Goal: Task Accomplishment & Management: Complete application form

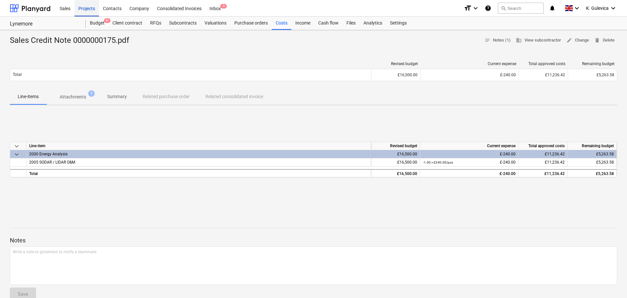
drag, startPoint x: 84, startPoint y: 9, endPoint x: 84, endPoint y: 14, distance: 5.3
click at [84, 9] on div "Projects" at bounding box center [86, 8] width 25 height 17
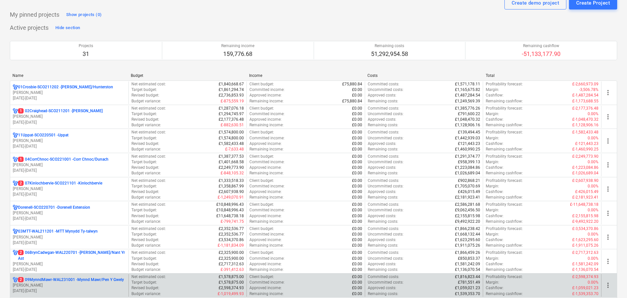
scroll to position [66, 0]
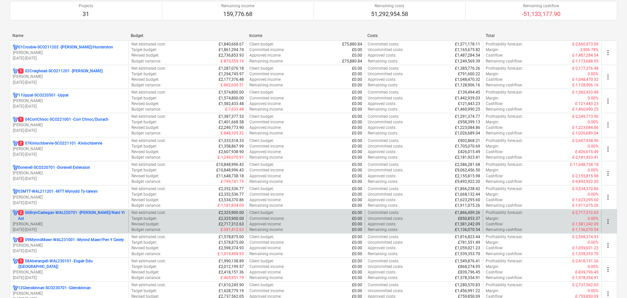
click at [62, 220] on p "2 06BrynCadwgan-WAL220701 - [PERSON_NAME]/Nant Yr Ast" at bounding box center [72, 215] width 108 height 11
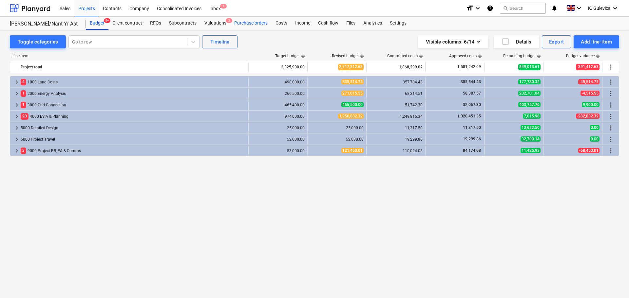
click at [248, 22] on div "Purchase orders" at bounding box center [250, 23] width 41 height 13
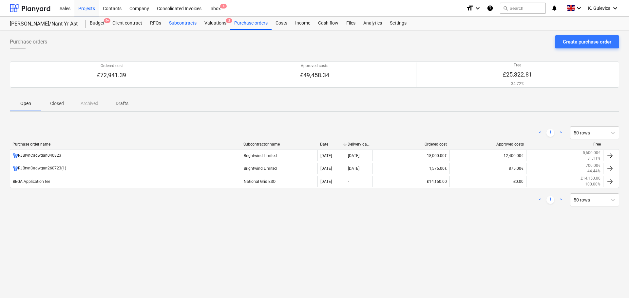
click at [186, 24] on div "Subcontracts" at bounding box center [182, 23] width 35 height 13
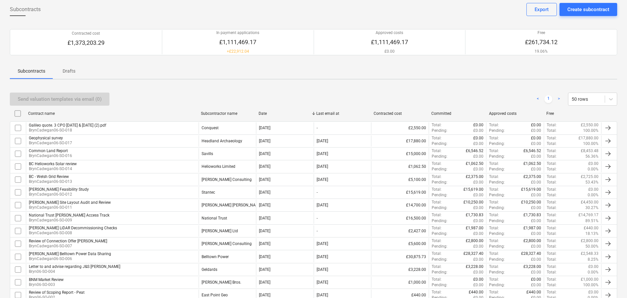
scroll to position [33, 0]
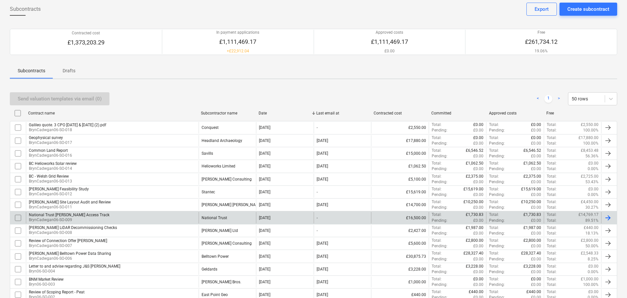
click at [181, 220] on div "National Trust [PERSON_NAME] Access Track BrynCadwgan06-SO-009" at bounding box center [112, 217] width 173 height 11
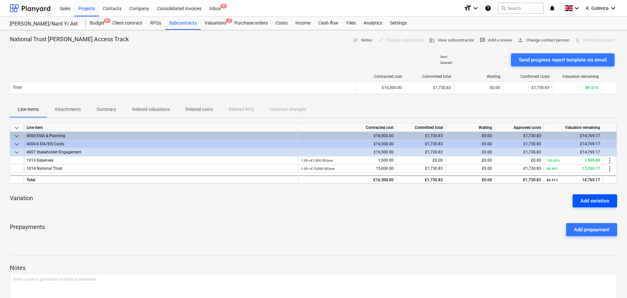
click at [584, 200] on div "Add variation" at bounding box center [594, 201] width 29 height 9
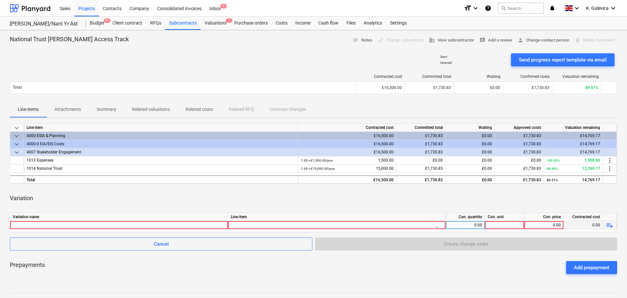
click at [97, 228] on div at bounding box center [119, 225] width 212 height 8
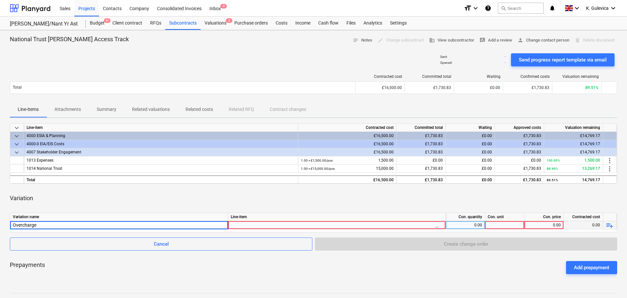
type input "Overcharges"
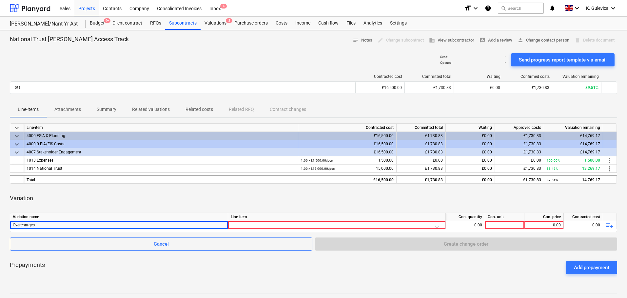
click at [254, 226] on div at bounding box center [337, 226] width 212 height 11
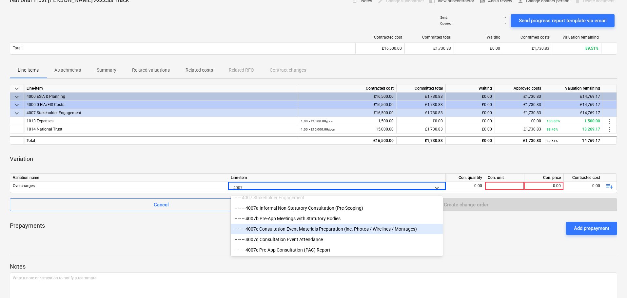
scroll to position [7, 0]
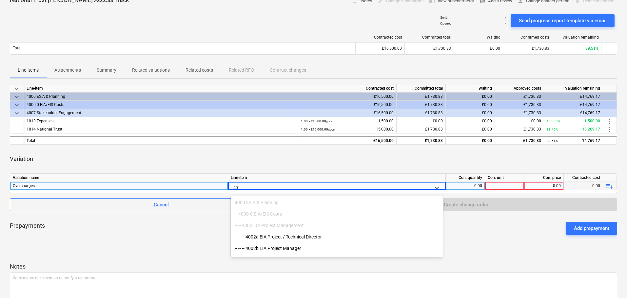
type input "4"
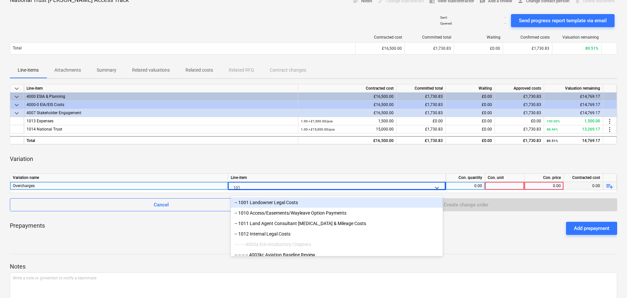
type input "1014"
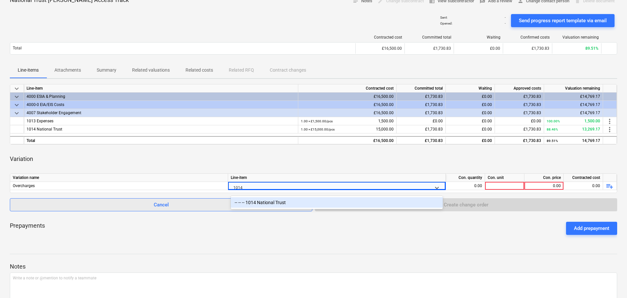
drag, startPoint x: 275, startPoint y: 197, endPoint x: 277, endPoint y: 201, distance: 4.7
click at [277, 200] on div "-- -- -- 1014 National Trust" at bounding box center [337, 203] width 212 height 10
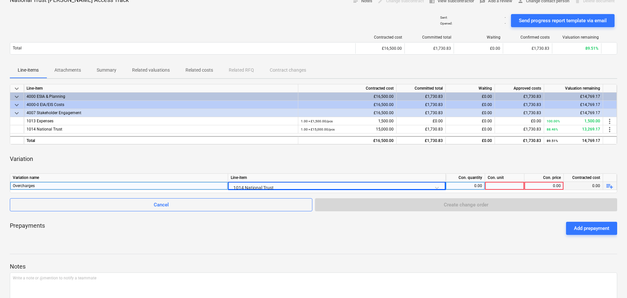
click at [465, 185] on div "0.00" at bounding box center [465, 186] width 34 height 8
click at [501, 186] on div at bounding box center [504, 186] width 39 height 8
click at [471, 186] on div "0.00" at bounding box center [465, 186] width 34 height 8
type input "-1"
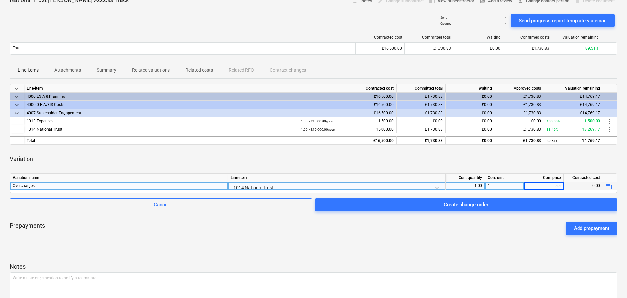
type input "5.58"
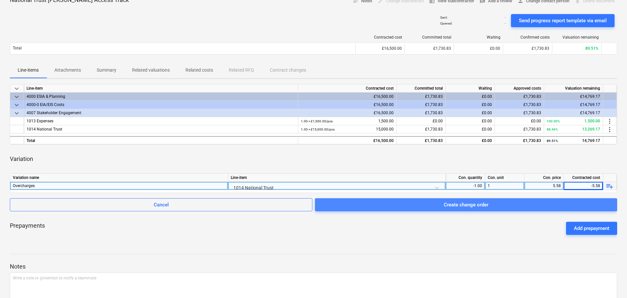
drag, startPoint x: 476, startPoint y: 206, endPoint x: 469, endPoint y: 266, distance: 60.6
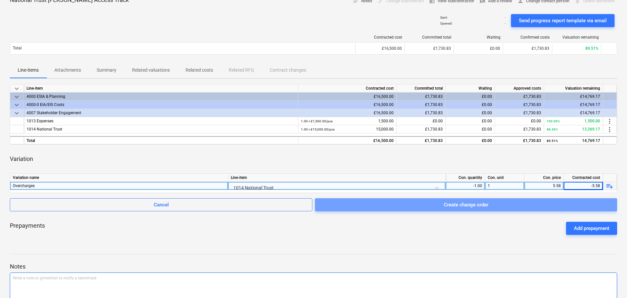
click at [476, 206] on div "Create change order" at bounding box center [466, 205] width 45 height 9
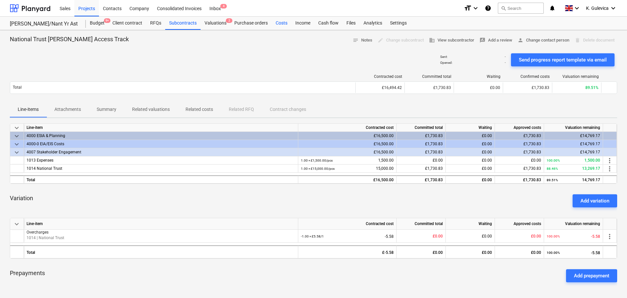
click at [281, 24] on div "Costs" at bounding box center [282, 23] width 20 height 13
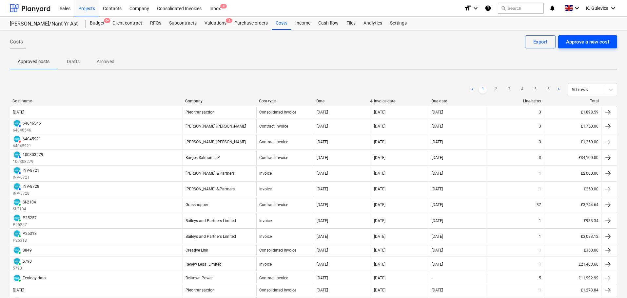
click at [583, 44] on div "Approve a new cost" at bounding box center [587, 42] width 43 height 9
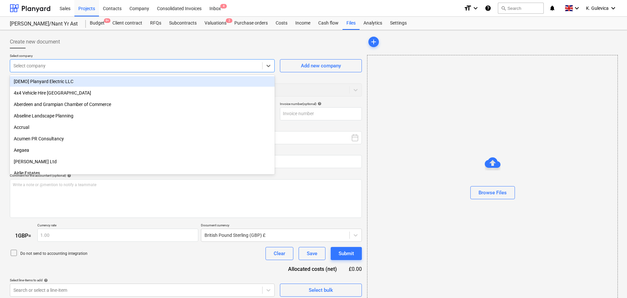
click at [174, 65] on div at bounding box center [135, 66] width 245 height 7
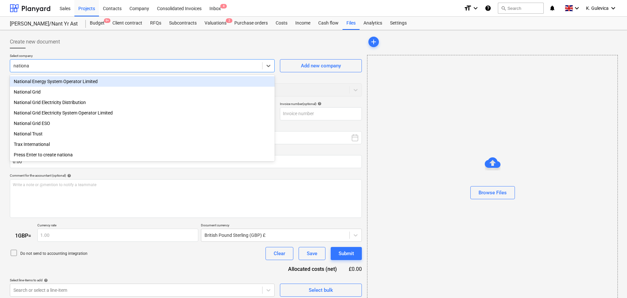
type input "national"
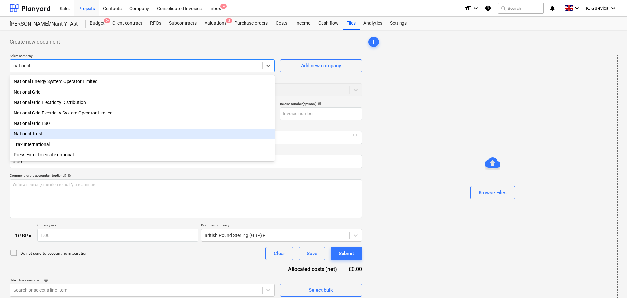
click at [28, 138] on div "National Trust" at bounding box center [142, 134] width 265 height 10
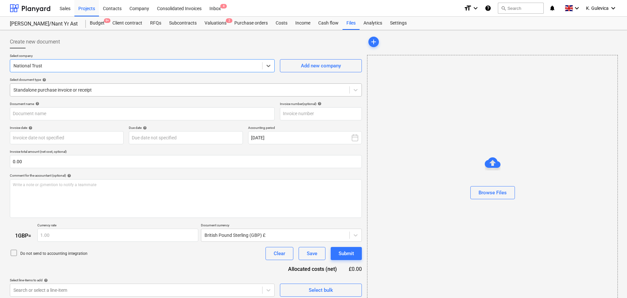
click at [116, 91] on div at bounding box center [179, 90] width 332 height 7
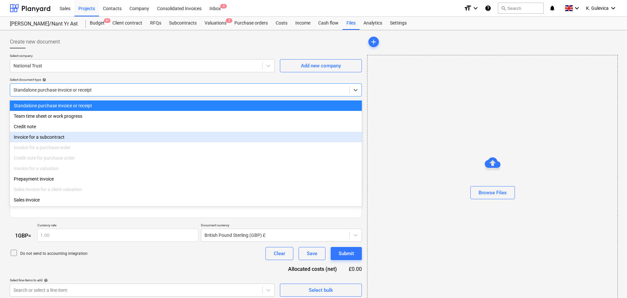
click at [65, 139] on div "Invoice for a subcontract" at bounding box center [186, 137] width 352 height 10
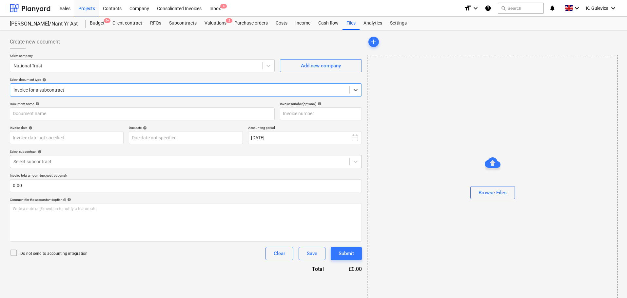
click at [85, 161] on div at bounding box center [179, 162] width 332 height 7
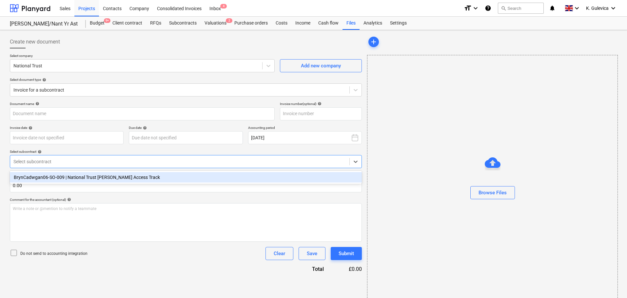
click at [73, 177] on div "BrynCadwgan06-SO-009 | National Trust [PERSON_NAME] Access Track" at bounding box center [186, 177] width 352 height 10
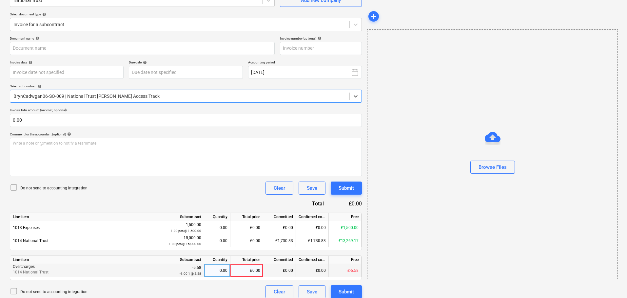
click at [246, 272] on div "£0.00" at bounding box center [246, 270] width 33 height 13
click at [215, 271] on div "0.00" at bounding box center [217, 270] width 21 height 13
type input "1"
click at [215, 276] on div "1.00" at bounding box center [217, 270] width 21 height 13
type input "-1"
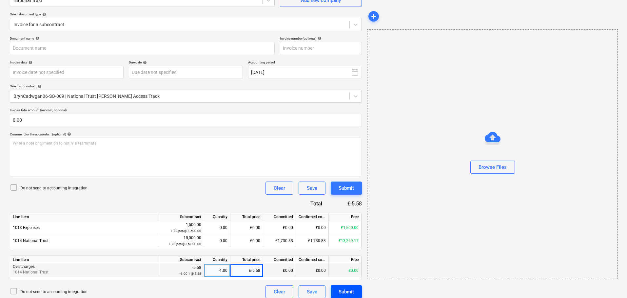
click at [347, 292] on div "Submit" at bounding box center [345, 292] width 15 height 9
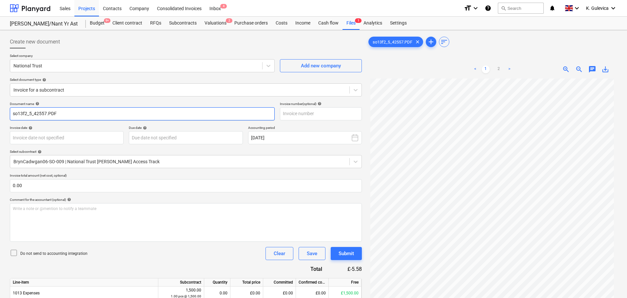
drag, startPoint x: 69, startPoint y: 114, endPoint x: -69, endPoint y: 113, distance: 138.2
click at [0, 113] on html "Sales Projects Contacts Company Consolidated Invoices Inbox 4 format_size keybo…" at bounding box center [313, 149] width 627 height 298
paste input "3194318"
type input "3194318"
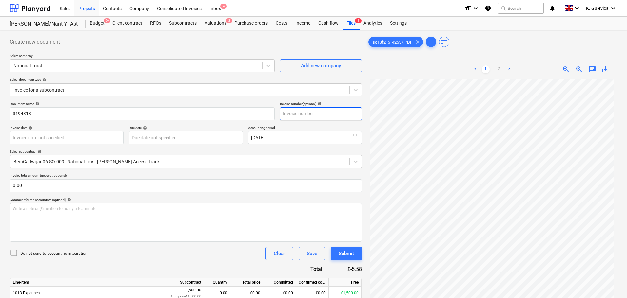
click at [301, 115] on input "text" at bounding box center [321, 113] width 82 height 13
paste input "3194318"
type input "3194318"
click at [94, 141] on body "Sales Projects Contacts Company Consolidated Invoices Inbox 4 format_size keybo…" at bounding box center [313, 149] width 627 height 298
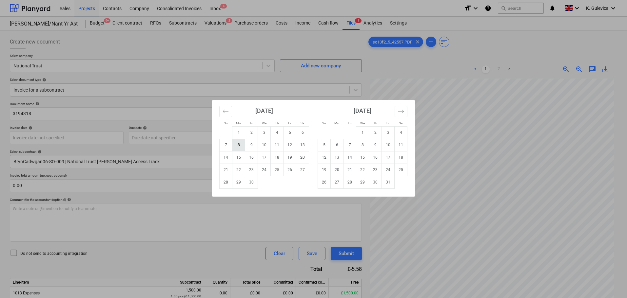
click at [241, 145] on td "8" at bounding box center [238, 145] width 13 height 12
type input "[DATE]"
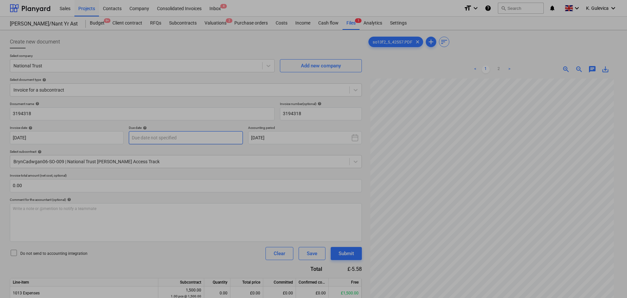
click at [202, 139] on body "Sales Projects Contacts Company Consolidated Invoices Inbox 4 format_size keybo…" at bounding box center [313, 149] width 627 height 298
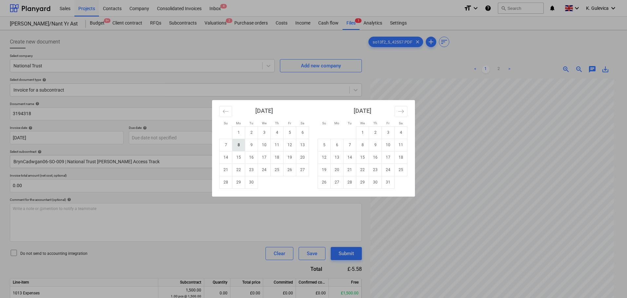
click at [241, 146] on td "8" at bounding box center [238, 145] width 13 height 12
type input "[DATE]"
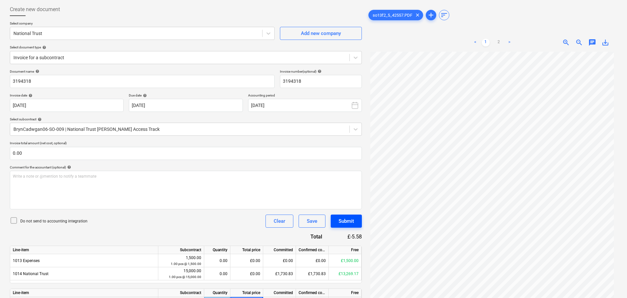
scroll to position [71, 0]
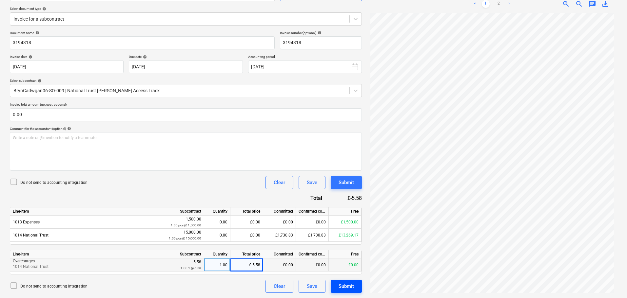
click at [350, 285] on div "Submit" at bounding box center [345, 286] width 15 height 9
click at [354, 284] on button "Submit" at bounding box center [346, 286] width 31 height 13
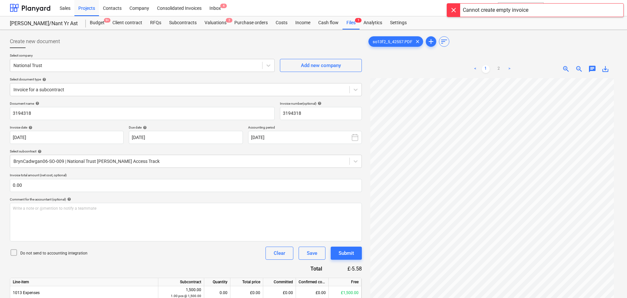
scroll to position [0, 0]
click at [175, 24] on div "Subcontracts" at bounding box center [182, 23] width 35 height 13
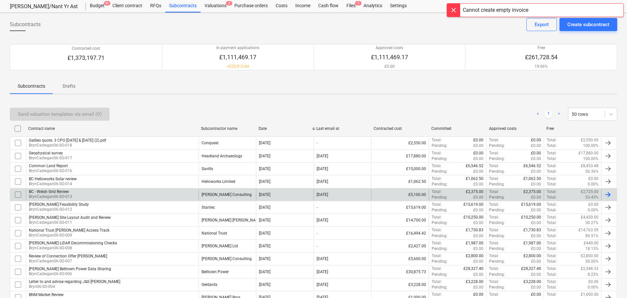
scroll to position [33, 0]
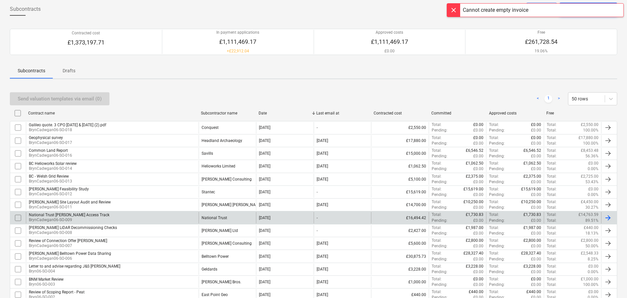
click at [214, 217] on div "National Trust" at bounding box center [214, 218] width 26 height 5
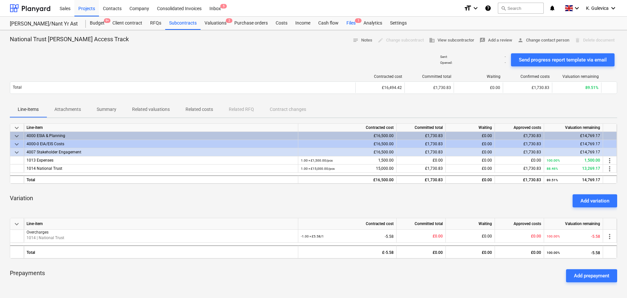
click at [349, 22] on div "Files 1" at bounding box center [350, 23] width 17 height 13
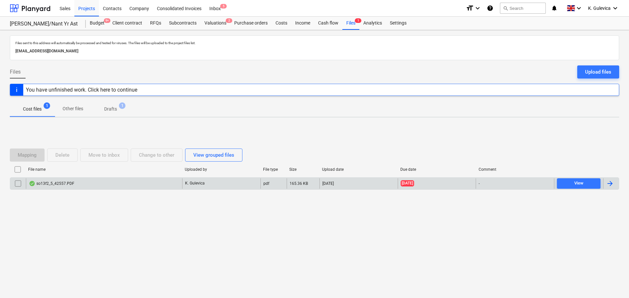
click at [108, 181] on div "so13f2_5_42557.PDF" at bounding box center [104, 184] width 156 height 10
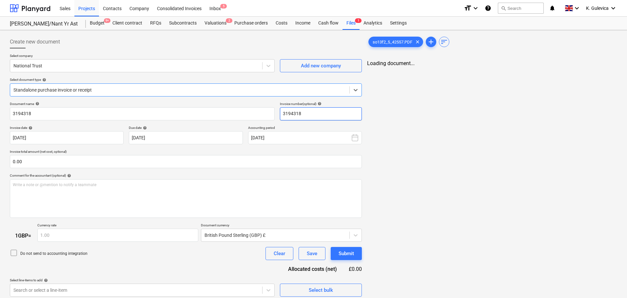
type input "3194318"
type input "[DATE]"
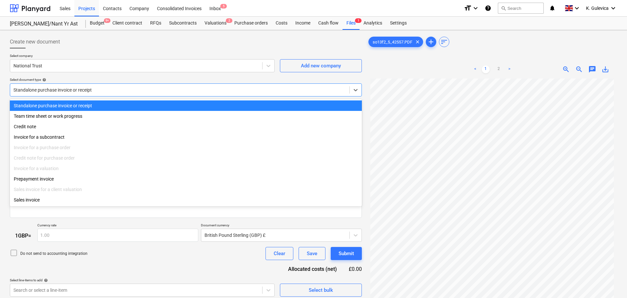
click at [90, 89] on div at bounding box center [179, 90] width 332 height 7
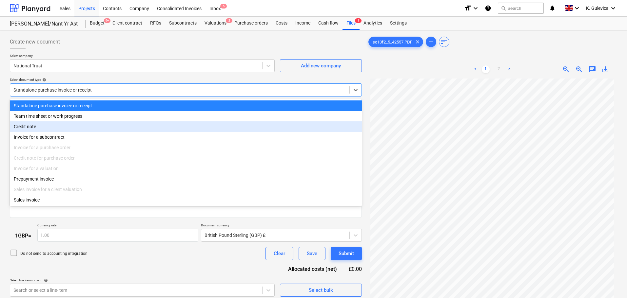
click at [32, 127] on div "Credit note" at bounding box center [186, 127] width 352 height 10
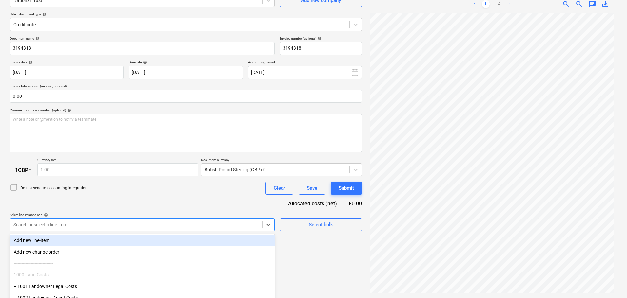
scroll to position [101, 0]
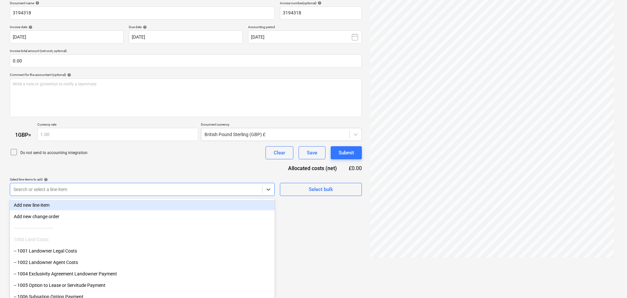
click at [188, 198] on body "Sales Projects Contacts Company Consolidated Invoices Inbox 5 format_size keybo…" at bounding box center [313, 48] width 627 height 298
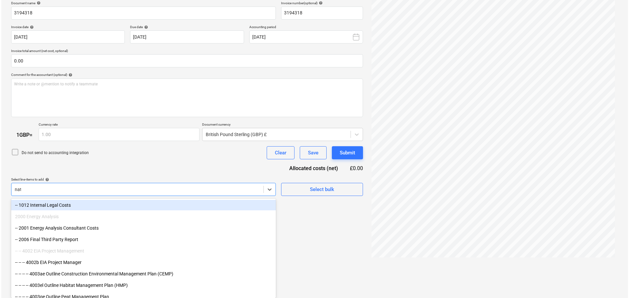
scroll to position [66, 0]
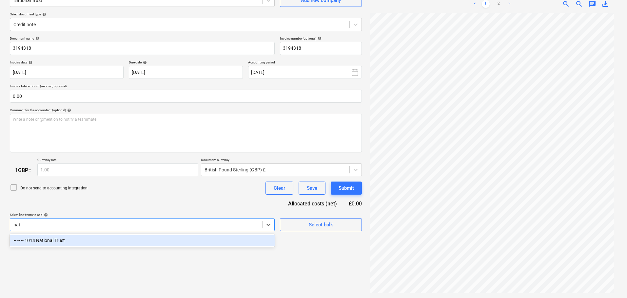
type input "nati"
drag, startPoint x: 213, startPoint y: 243, endPoint x: 214, endPoint y: 223, distance: 19.7
click at [213, 243] on div "-- -- -- 1014 National Trust" at bounding box center [142, 241] width 265 height 10
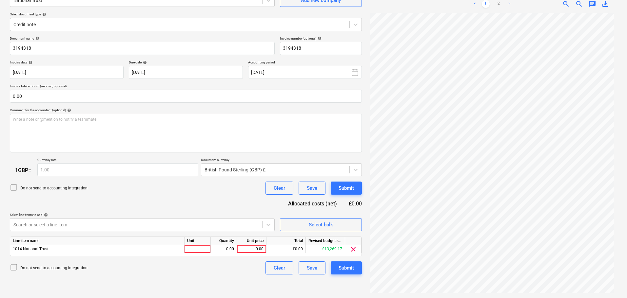
click at [214, 193] on div "Do not send to accounting integration Clear Save Submit" at bounding box center [186, 188] width 352 height 13
click at [196, 249] on div at bounding box center [197, 249] width 26 height 8
click at [253, 249] on div "0.00" at bounding box center [251, 249] width 24 height 8
type input "5.58"
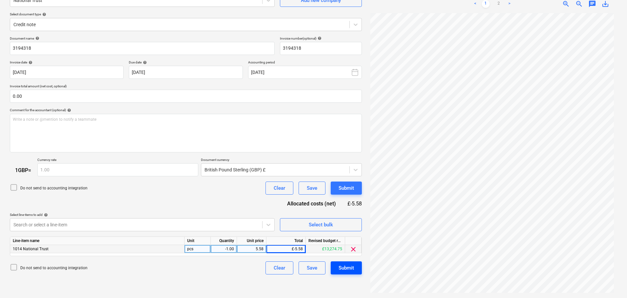
click at [354, 270] on div "Submit" at bounding box center [345, 268] width 15 height 9
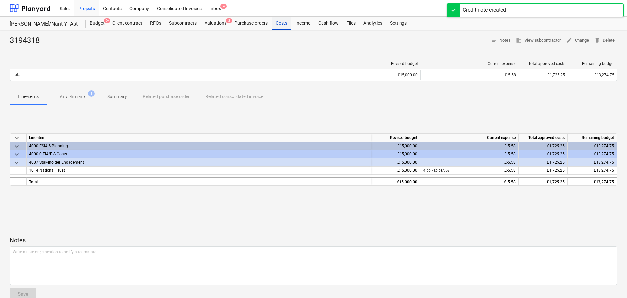
click at [284, 26] on div "Costs" at bounding box center [282, 23] width 20 height 13
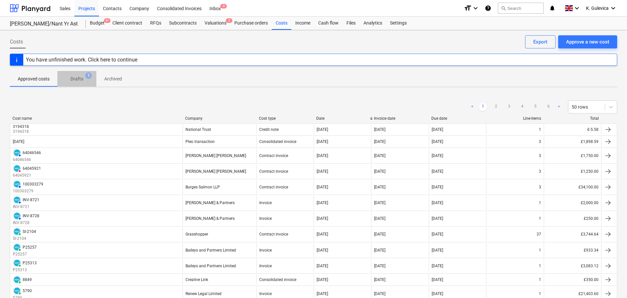
click at [74, 76] on p "Drafts" at bounding box center [76, 79] width 13 height 7
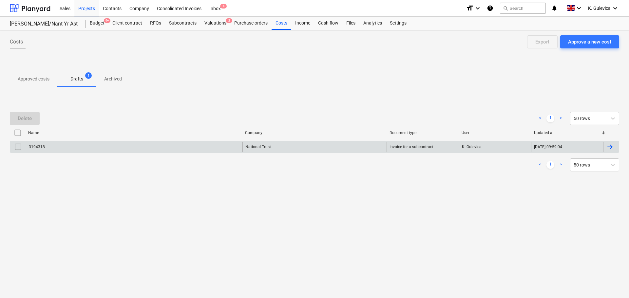
click at [16, 147] on input "checkbox" at bounding box center [18, 147] width 10 height 10
click at [29, 115] on div "Delete" at bounding box center [25, 118] width 14 height 9
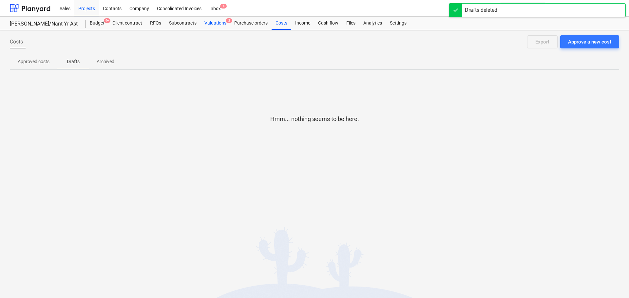
click at [213, 21] on div "Valuations 2" at bounding box center [215, 23] width 30 height 13
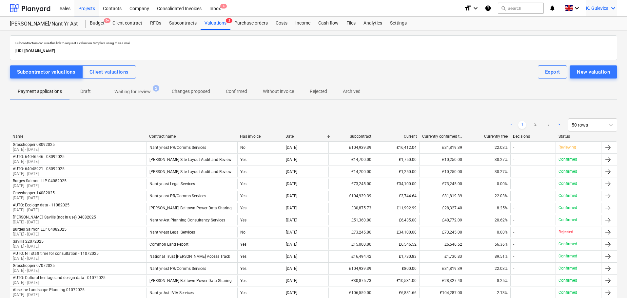
click at [595, 10] on span "K. Gulevica" at bounding box center [597, 8] width 23 height 5
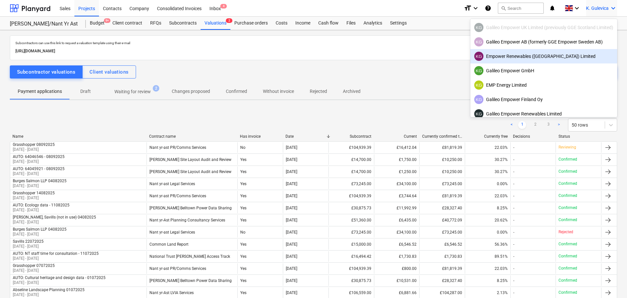
click at [505, 56] on div "KG Empower Renewables ([GEOGRAPHIC_DATA]) Limited" at bounding box center [543, 56] width 139 height 9
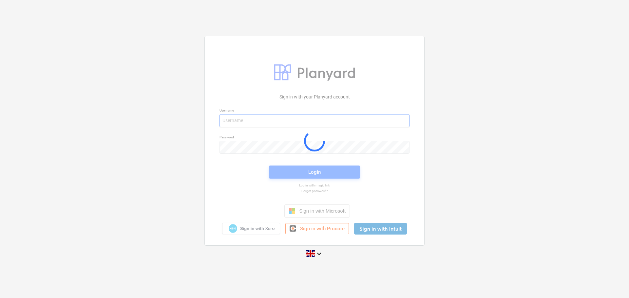
type input "[EMAIL_ADDRESS][DOMAIN_NAME]"
